Goal: Task Accomplishment & Management: Manage account settings

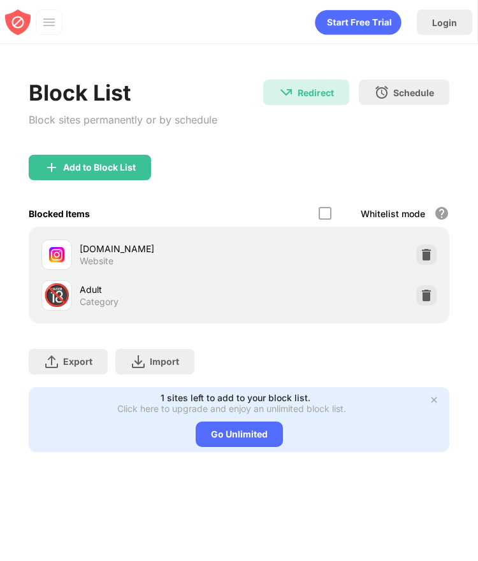
drag, startPoint x: 409, startPoint y: 288, endPoint x: 423, endPoint y: 289, distance: 14.7
click at [411, 287] on div "🔞 Adult Category" at bounding box center [238, 295] width 405 height 41
click at [428, 289] on img at bounding box center [426, 295] width 13 height 13
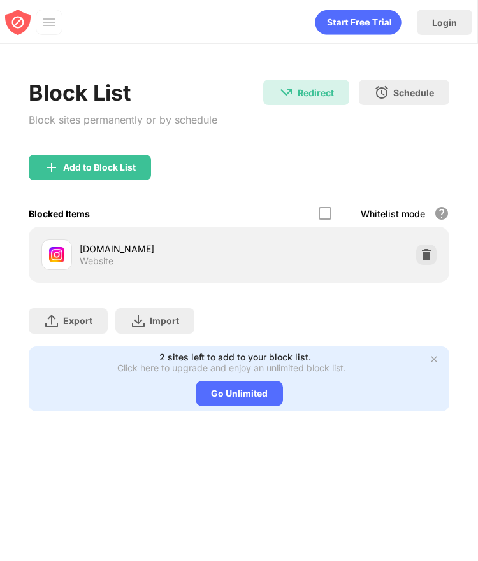
click at [114, 178] on div "Add to Block List" at bounding box center [90, 167] width 122 height 25
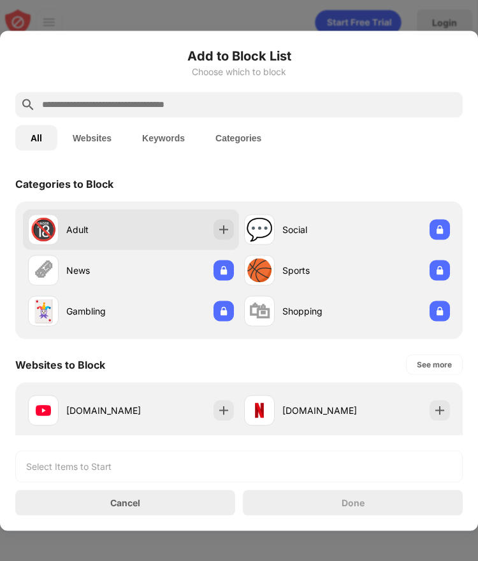
click at [117, 209] on div "🔞 Adult" at bounding box center [131, 229] width 216 height 41
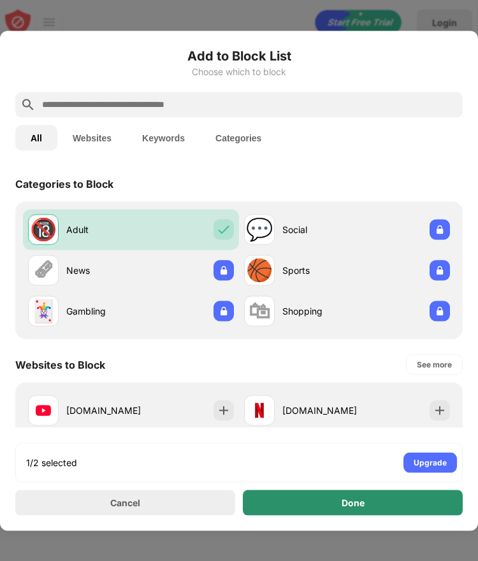
click at [315, 497] on div "Done" at bounding box center [353, 502] width 220 height 25
